Goal: Task Accomplishment & Management: Manage account settings

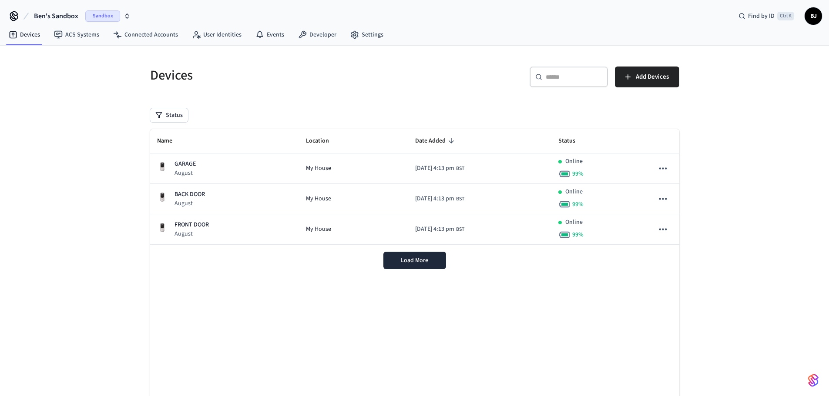
click at [814, 23] on span "BJ" at bounding box center [813, 16] width 16 height 16
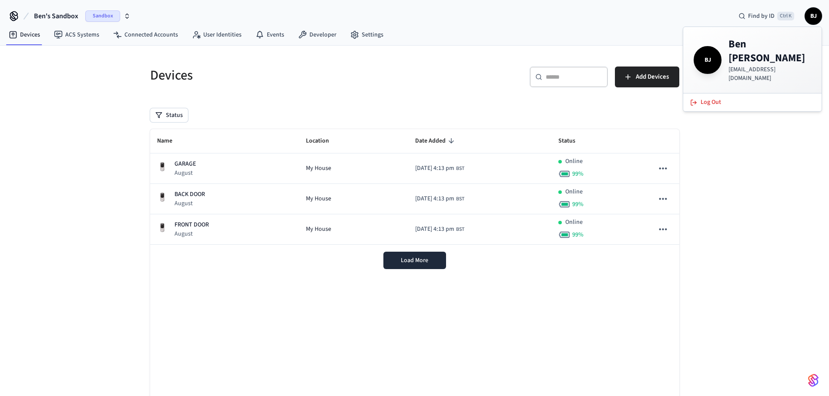
drag, startPoint x: 728, startPoint y: 55, endPoint x: 825, endPoint y: 61, distance: 96.7
click at [811, 65] on p "ben.jonesqueensborough@gmail.com" at bounding box center [769, 73] width 83 height 17
copy p "ben.jonesqueensborough@gmail.com"
click at [141, 312] on div "Devices ​ ​ Add Devices Status Name Location Date Added Status GARAGE August My…" at bounding box center [414, 238] width 557 height 384
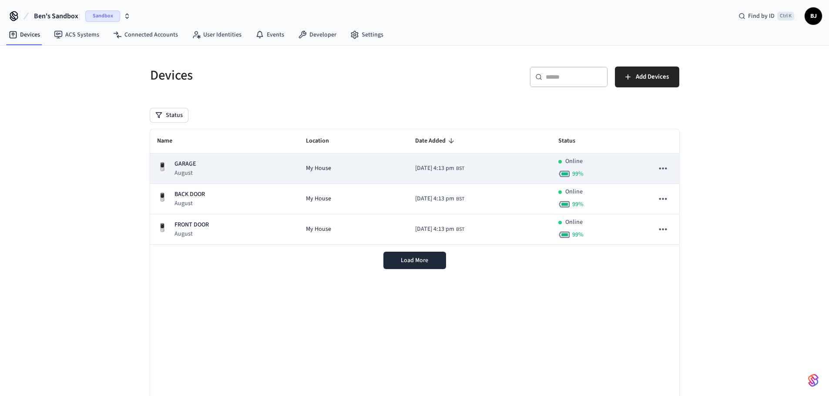
click at [215, 161] on div "GARAGE August" at bounding box center [224, 169] width 135 height 18
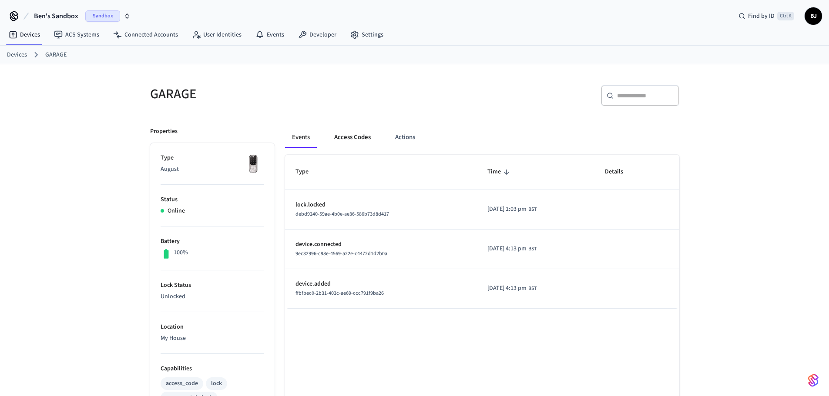
click at [345, 138] on button "Access Codes" at bounding box center [352, 137] width 50 height 21
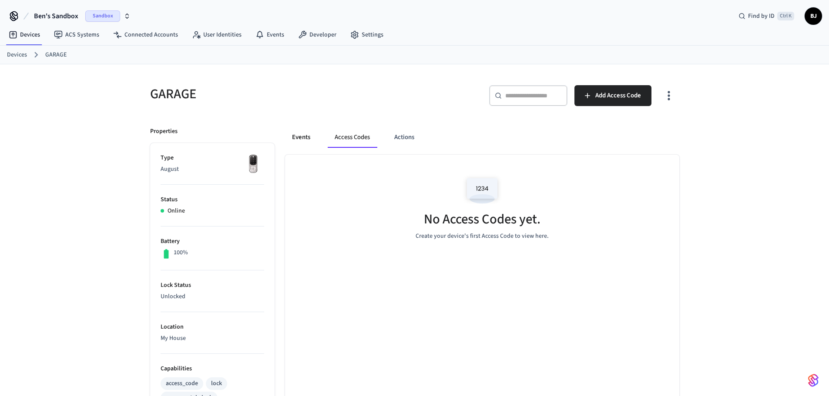
click at [306, 134] on button "Events" at bounding box center [301, 137] width 32 height 21
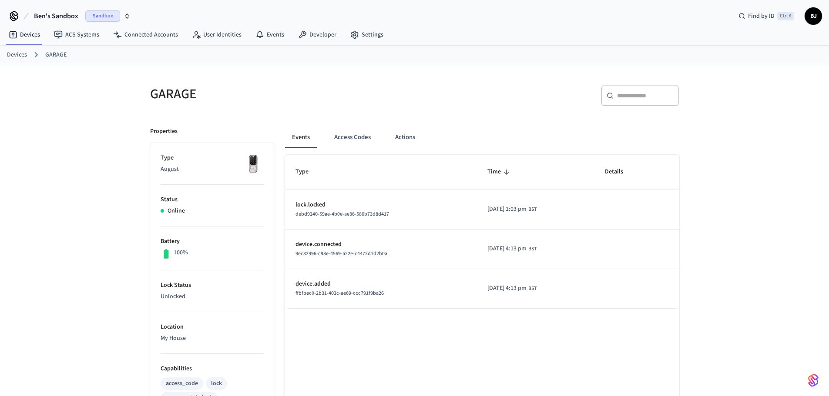
click at [373, 216] on td "device.added ffbfbec0-2b31-403c-ae69-ccc791f9ba26" at bounding box center [381, 289] width 192 height 40
click at [355, 140] on button "Access Codes" at bounding box center [352, 137] width 50 height 21
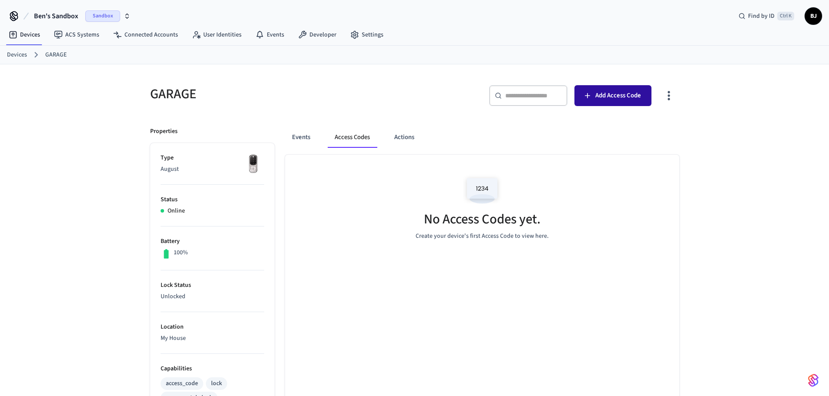
click at [636, 95] on span "Add Access Code" at bounding box center [618, 95] width 46 height 11
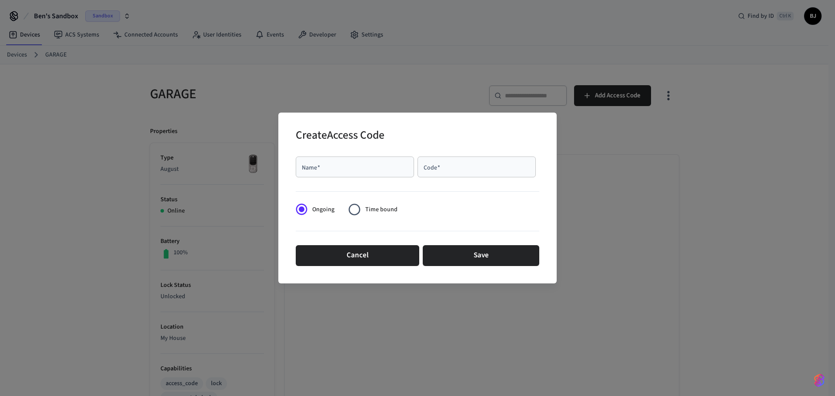
click at [351, 168] on input "Name   *" at bounding box center [355, 167] width 108 height 9
type input "*"
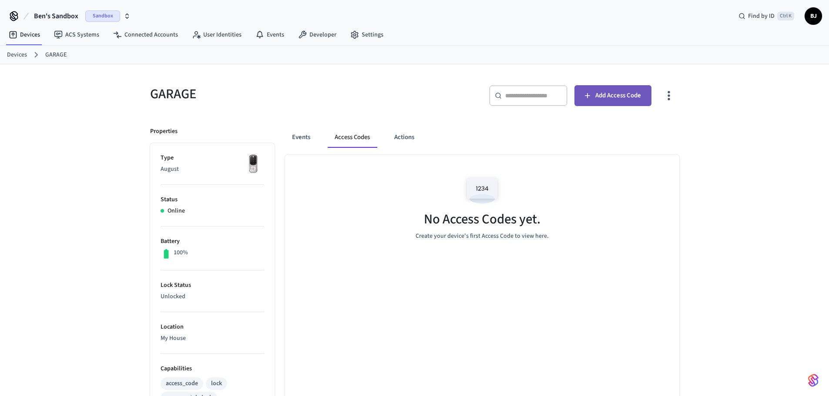
click at [607, 99] on span "Add Access Code" at bounding box center [618, 95] width 46 height 11
drag, startPoint x: 603, startPoint y: 94, endPoint x: 611, endPoint y: 104, distance: 13.3
click at [611, 104] on button "Add Access Code" at bounding box center [612, 95] width 77 height 21
click at [268, 37] on link "Events" at bounding box center [269, 35] width 43 height 16
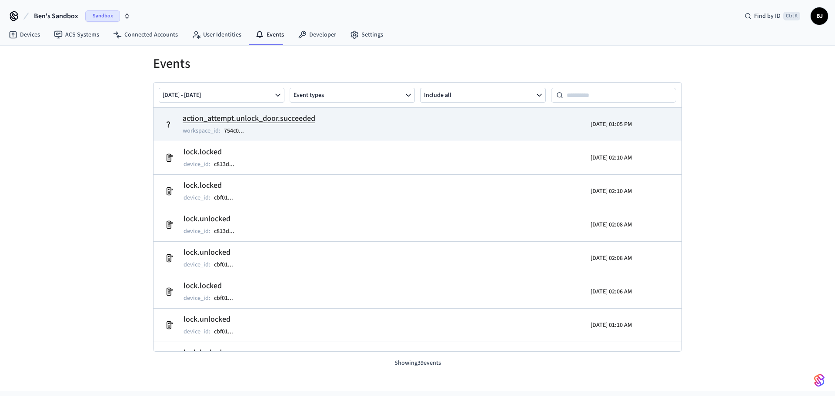
click at [290, 118] on h2 "action_attempt.unlock_door.succeeded" at bounding box center [249, 119] width 133 height 12
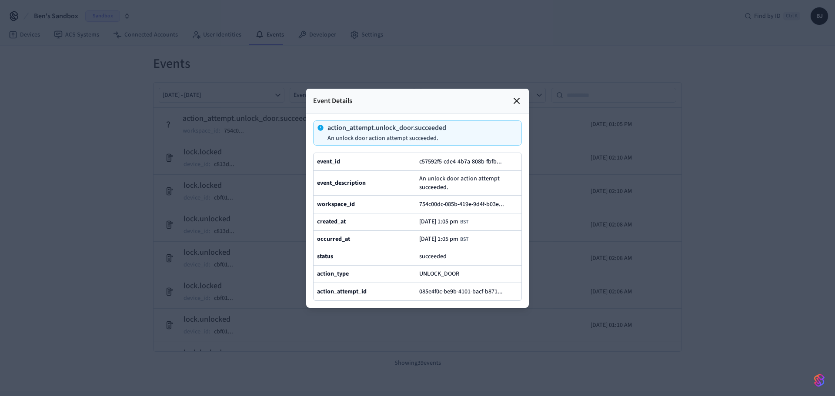
click at [518, 96] on icon at bounding box center [517, 101] width 10 height 10
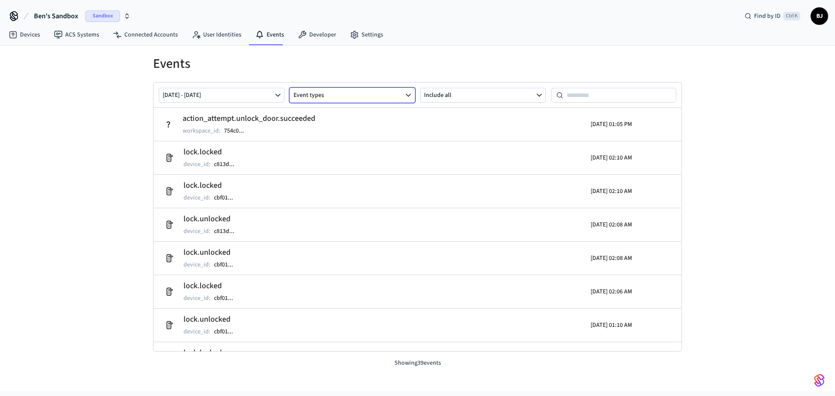
click at [401, 94] on button "Event types" at bounding box center [353, 95] width 126 height 15
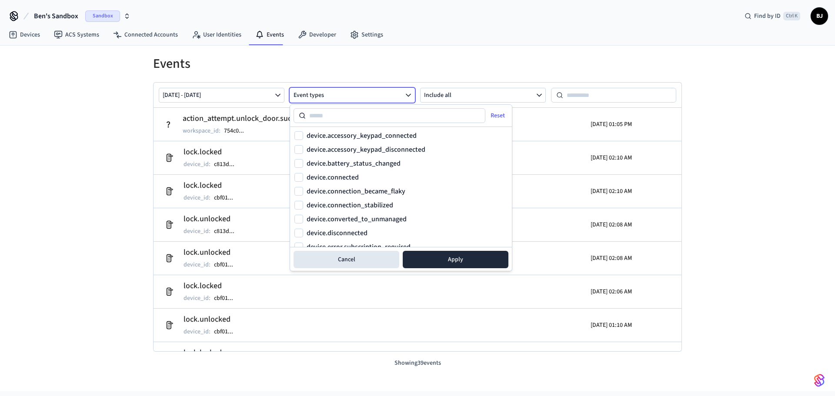
click at [545, 67] on h1 "Events" at bounding box center [417, 64] width 529 height 16
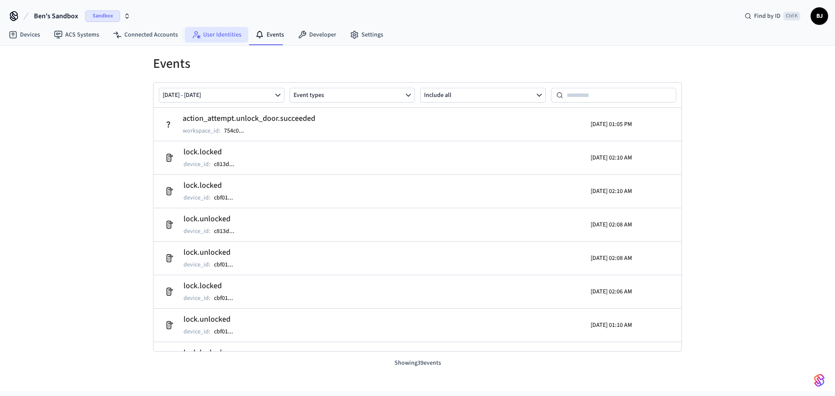
click at [216, 38] on link "User Identities" at bounding box center [217, 35] width 64 height 16
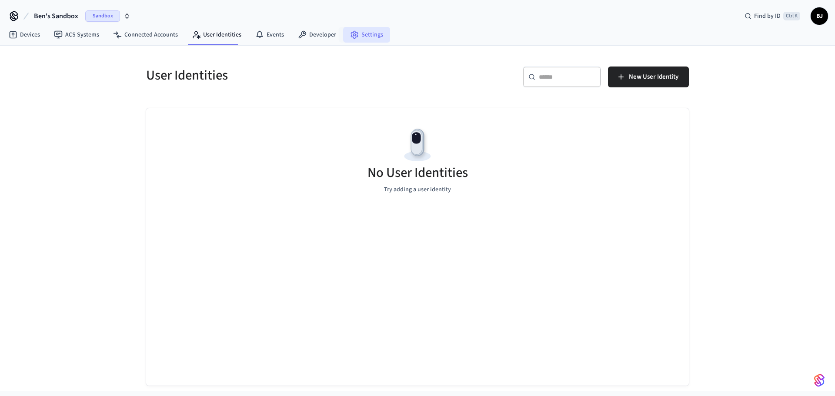
click at [363, 36] on link "Settings" at bounding box center [366, 35] width 47 height 16
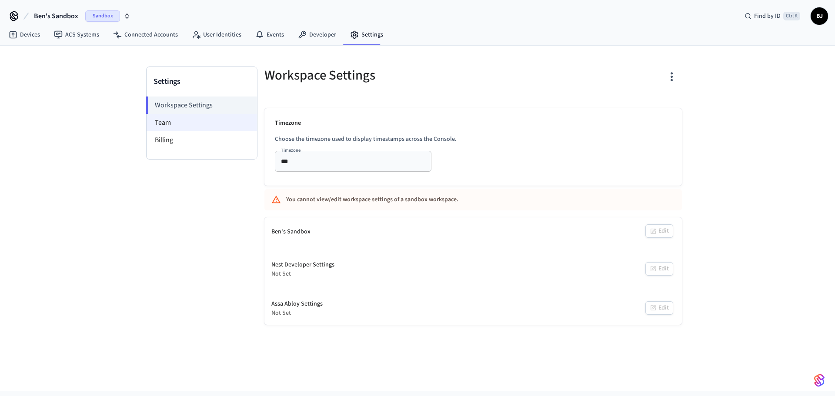
click at [189, 121] on li "Team" at bounding box center [202, 122] width 111 height 17
click at [198, 141] on li "Billing" at bounding box center [202, 139] width 111 height 17
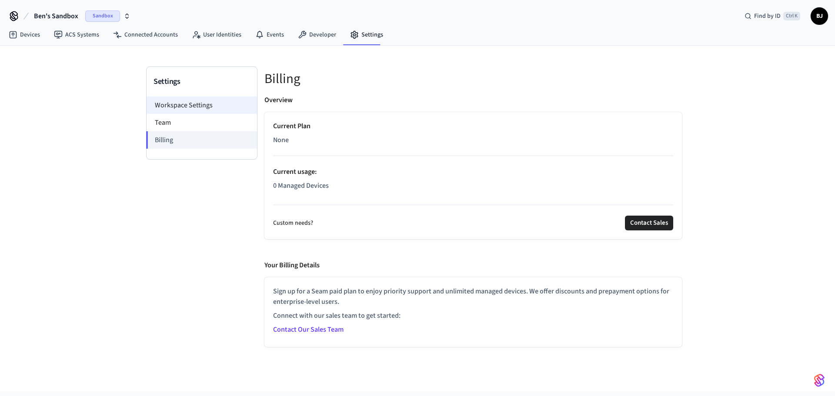
click at [199, 104] on li "Workspace Settings" at bounding box center [202, 105] width 111 height 17
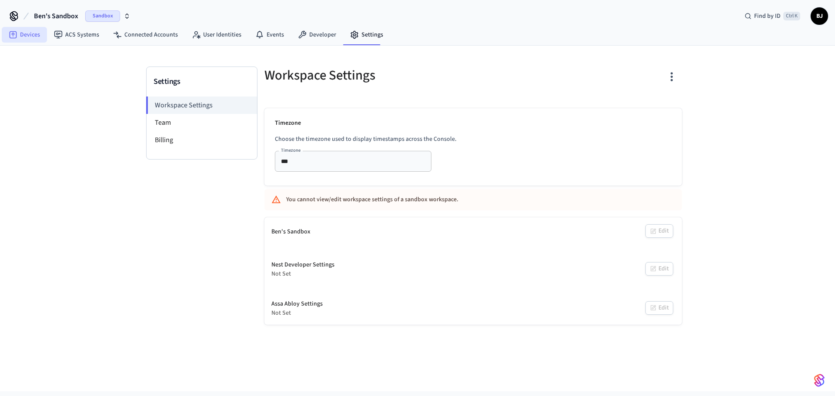
click at [22, 34] on link "Devices" at bounding box center [24, 35] width 45 height 16
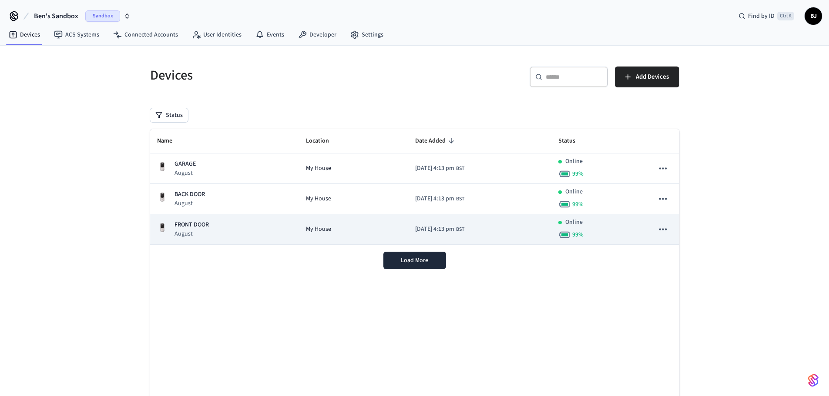
click at [247, 216] on div "FRONT DOOR August" at bounding box center [224, 230] width 135 height 18
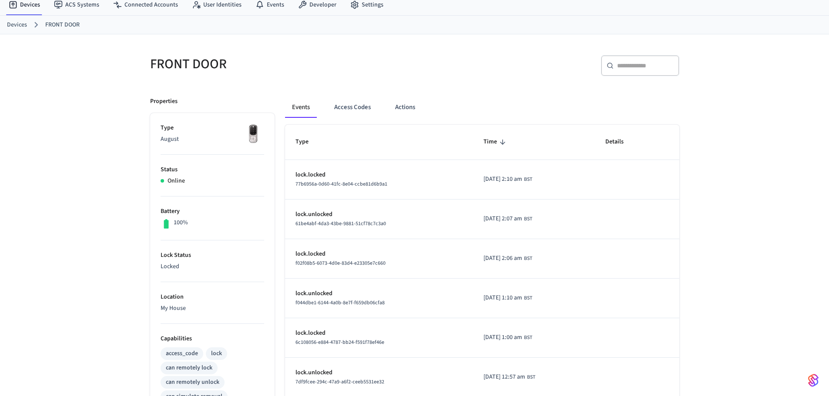
scroll to position [44, 0]
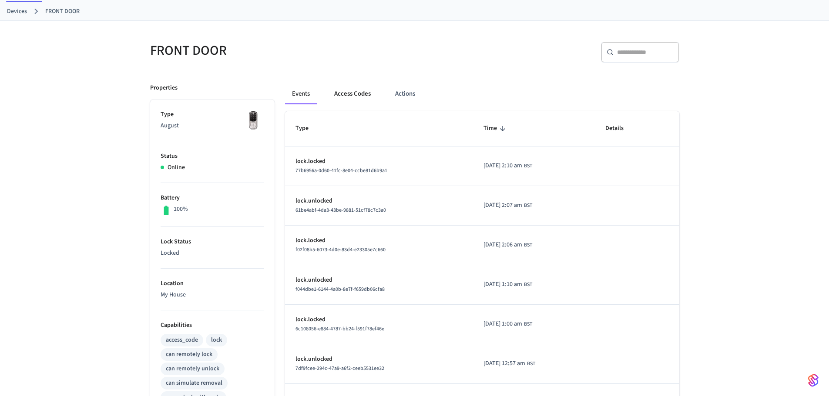
click at [358, 90] on button "Access Codes" at bounding box center [352, 94] width 50 height 21
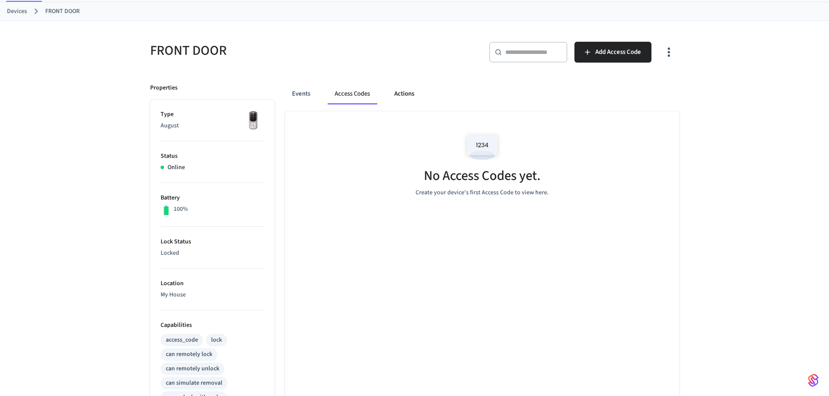
click at [411, 90] on button "Actions" at bounding box center [404, 94] width 34 height 21
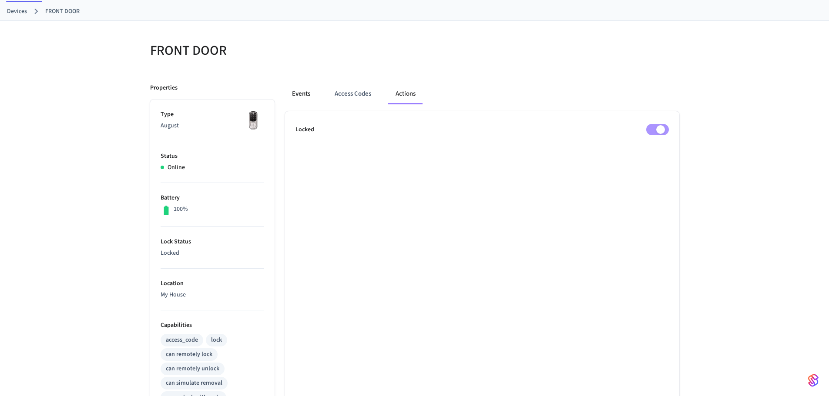
click at [299, 95] on button "Events" at bounding box center [301, 94] width 32 height 21
